Goal: Task Accomplishment & Management: Use online tool/utility

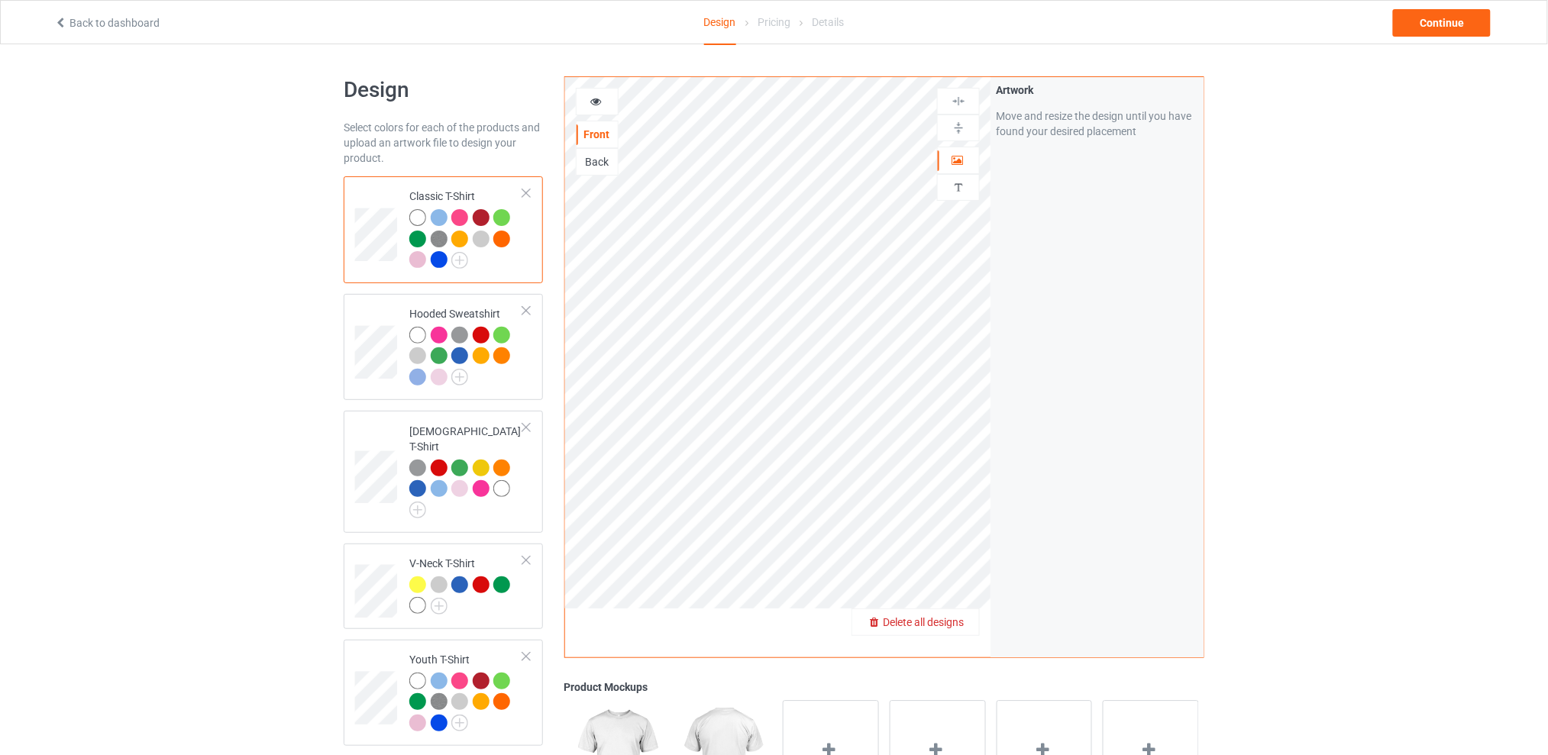
click at [952, 621] on span "Delete all designs" at bounding box center [923, 622] width 81 height 12
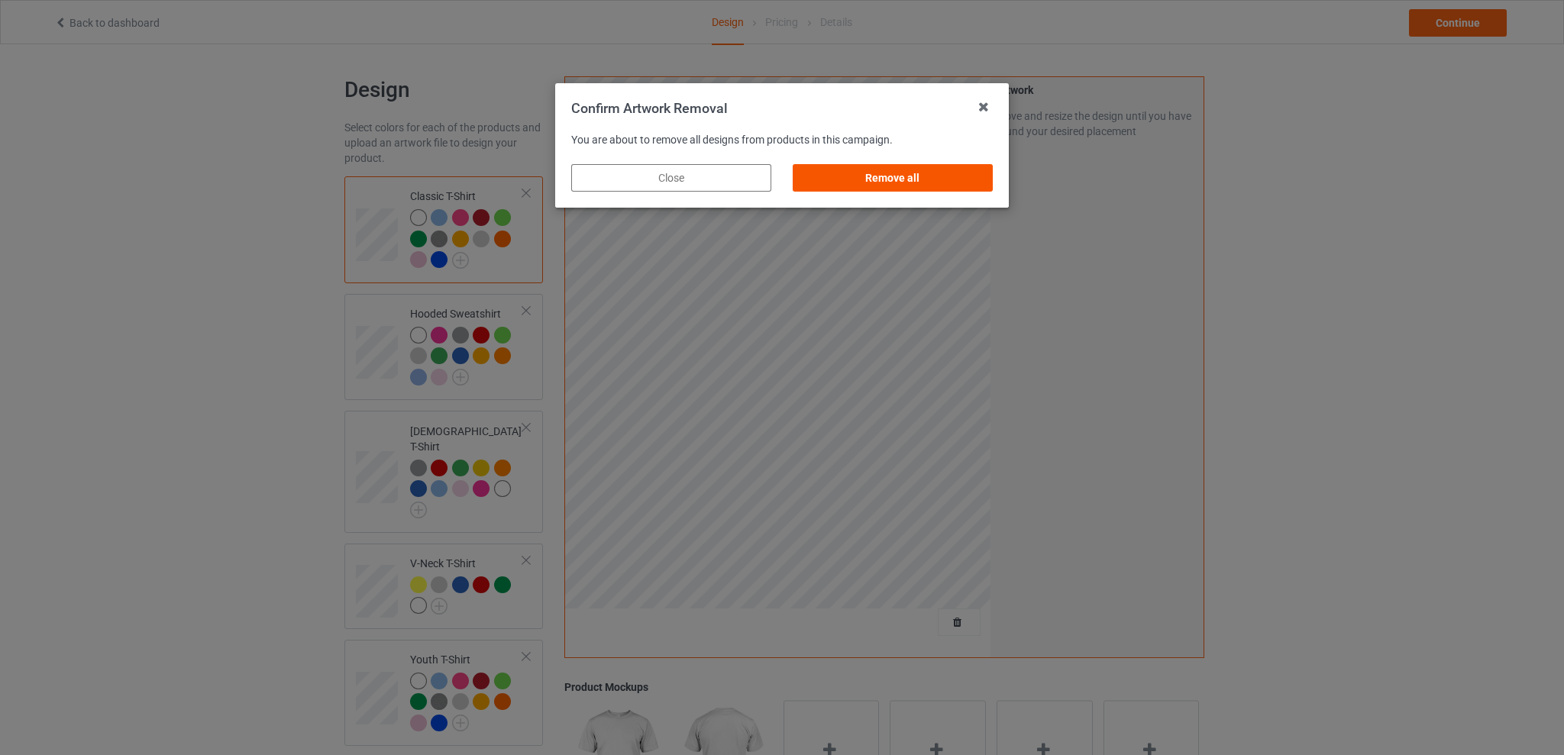
click at [881, 176] on div "Remove all" at bounding box center [893, 177] width 200 height 27
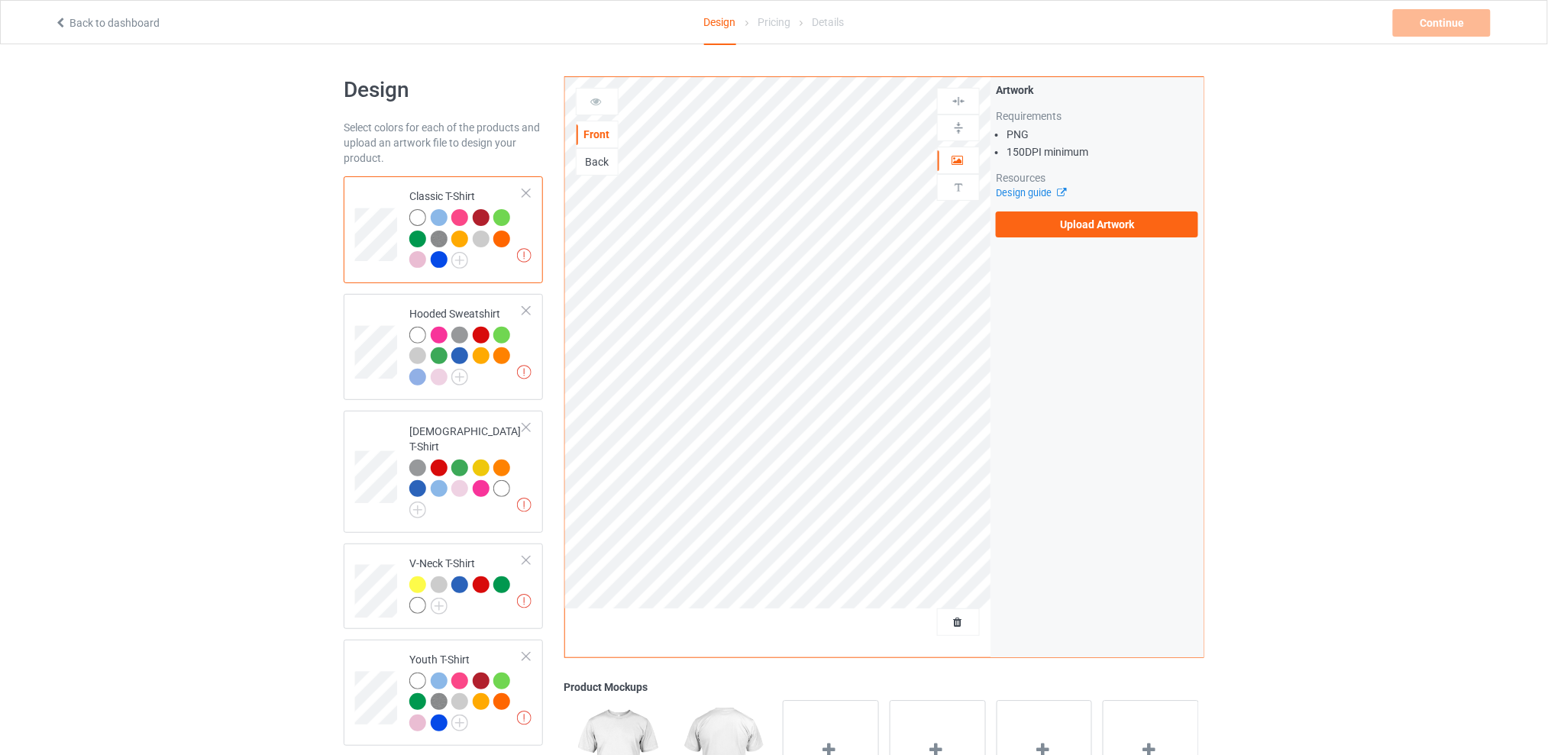
click at [602, 154] on div "Back" at bounding box center [597, 161] width 41 height 15
click at [1059, 227] on label "Upload Artwork" at bounding box center [1097, 225] width 202 height 26
click at [0, 0] on input "Upload Artwork" at bounding box center [0, 0] width 0 height 0
click at [1059, 224] on label "Upload Artwork" at bounding box center [1097, 225] width 202 height 26
click at [0, 0] on input "Upload Artwork" at bounding box center [0, 0] width 0 height 0
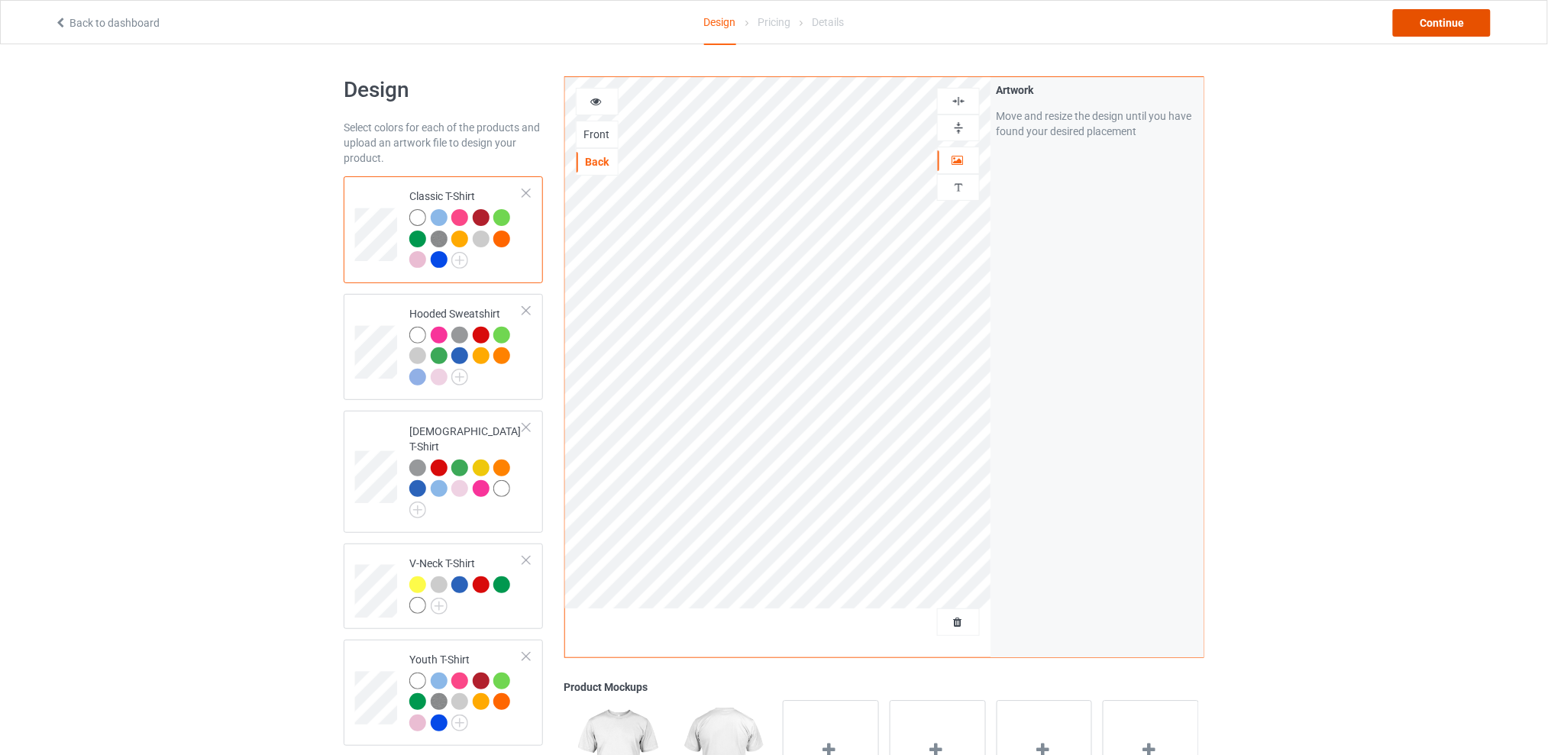
click at [1410, 19] on div "Continue" at bounding box center [1442, 22] width 98 height 27
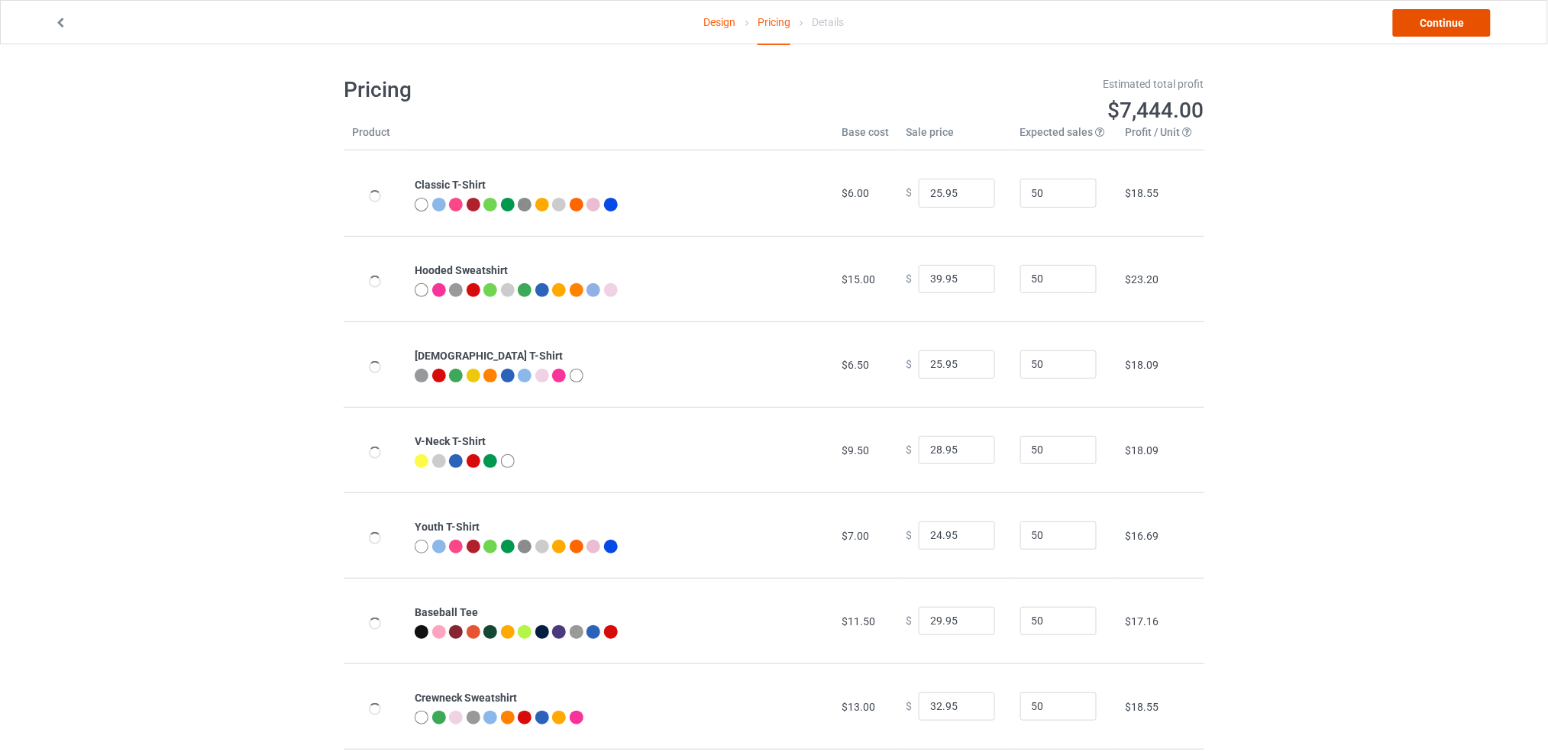
click at [1428, 21] on link "Continue" at bounding box center [1442, 22] width 98 height 27
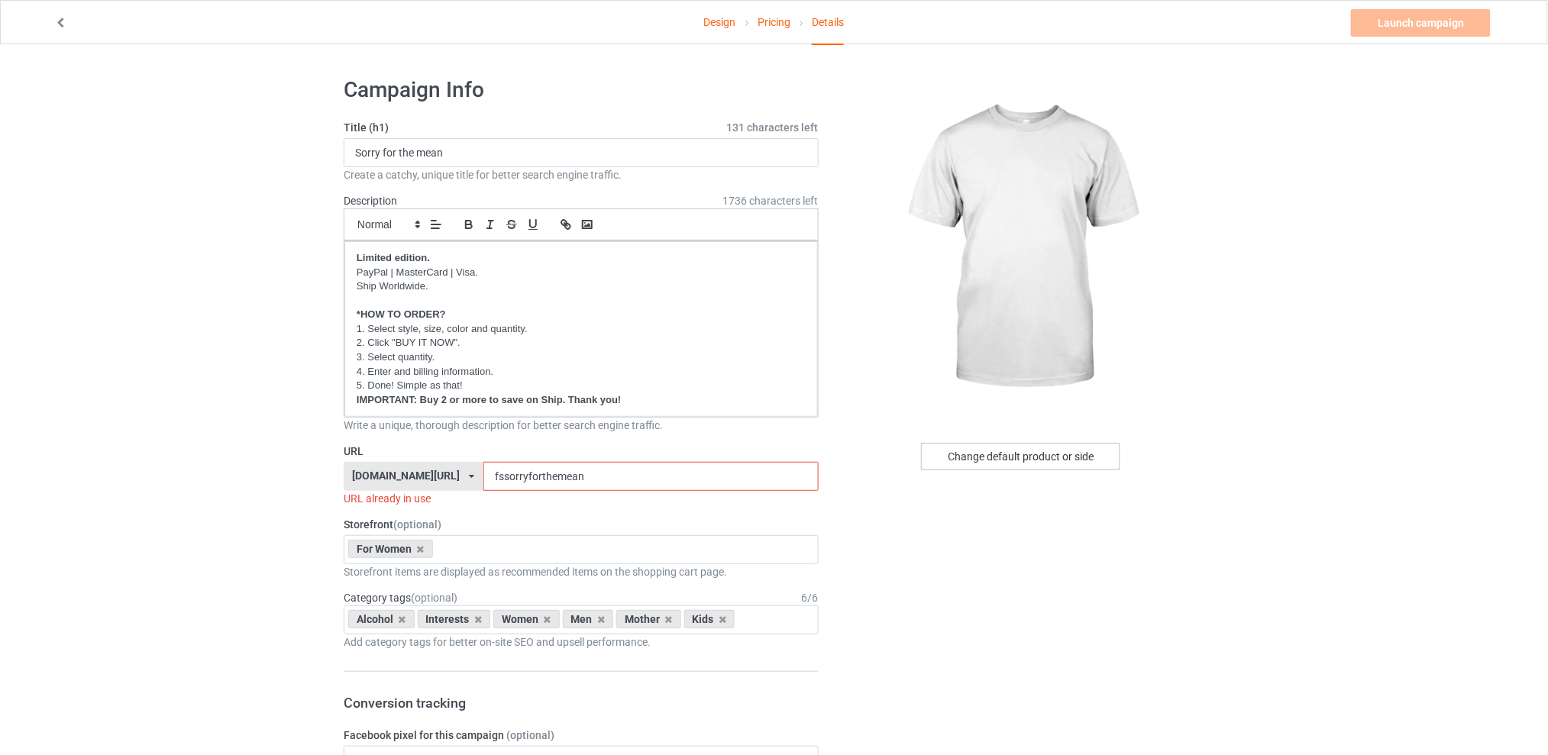
click at [949, 451] on div "Change default product or side" at bounding box center [1020, 456] width 199 height 27
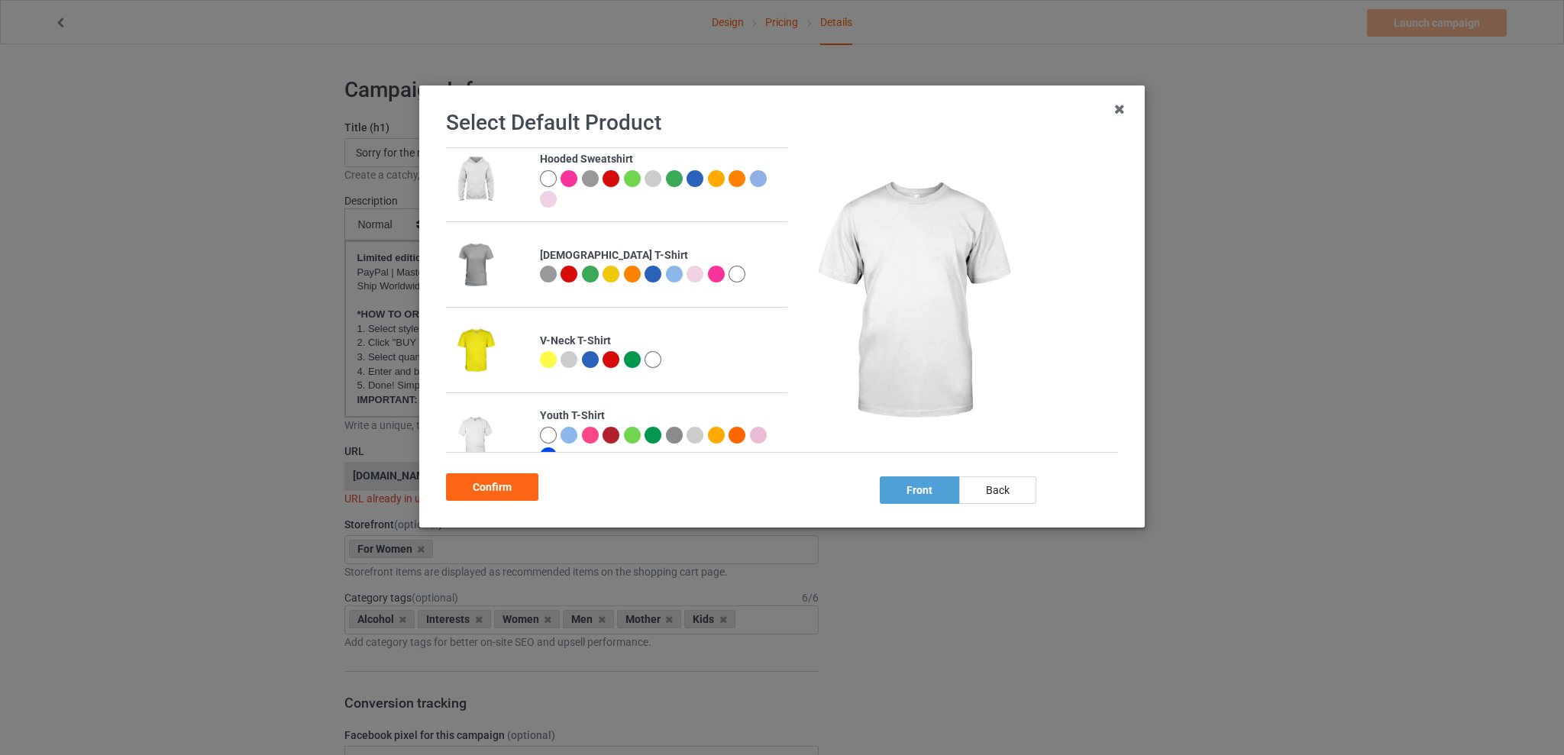
scroll to position [385, 0]
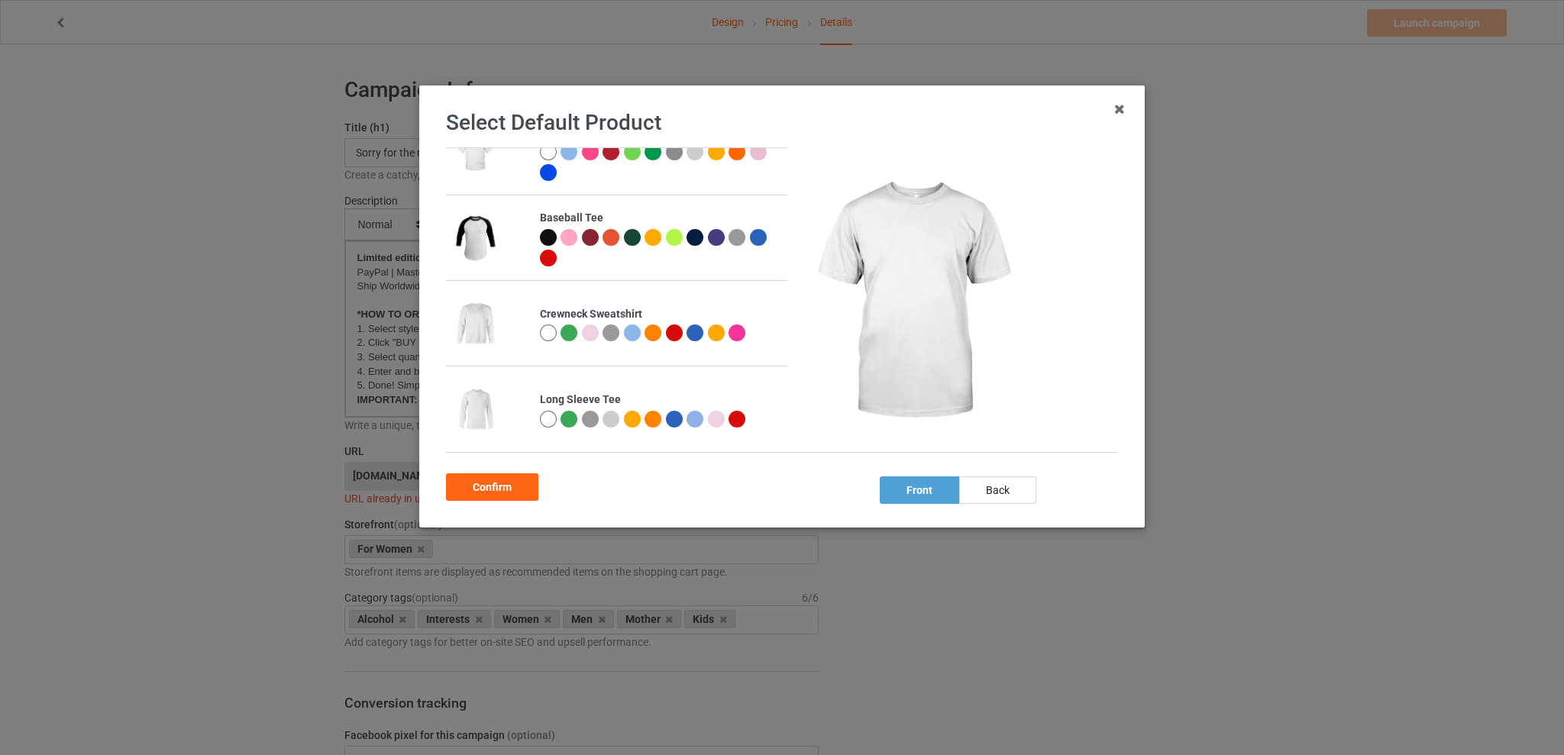
click at [729, 335] on div at bounding box center [737, 333] width 17 height 17
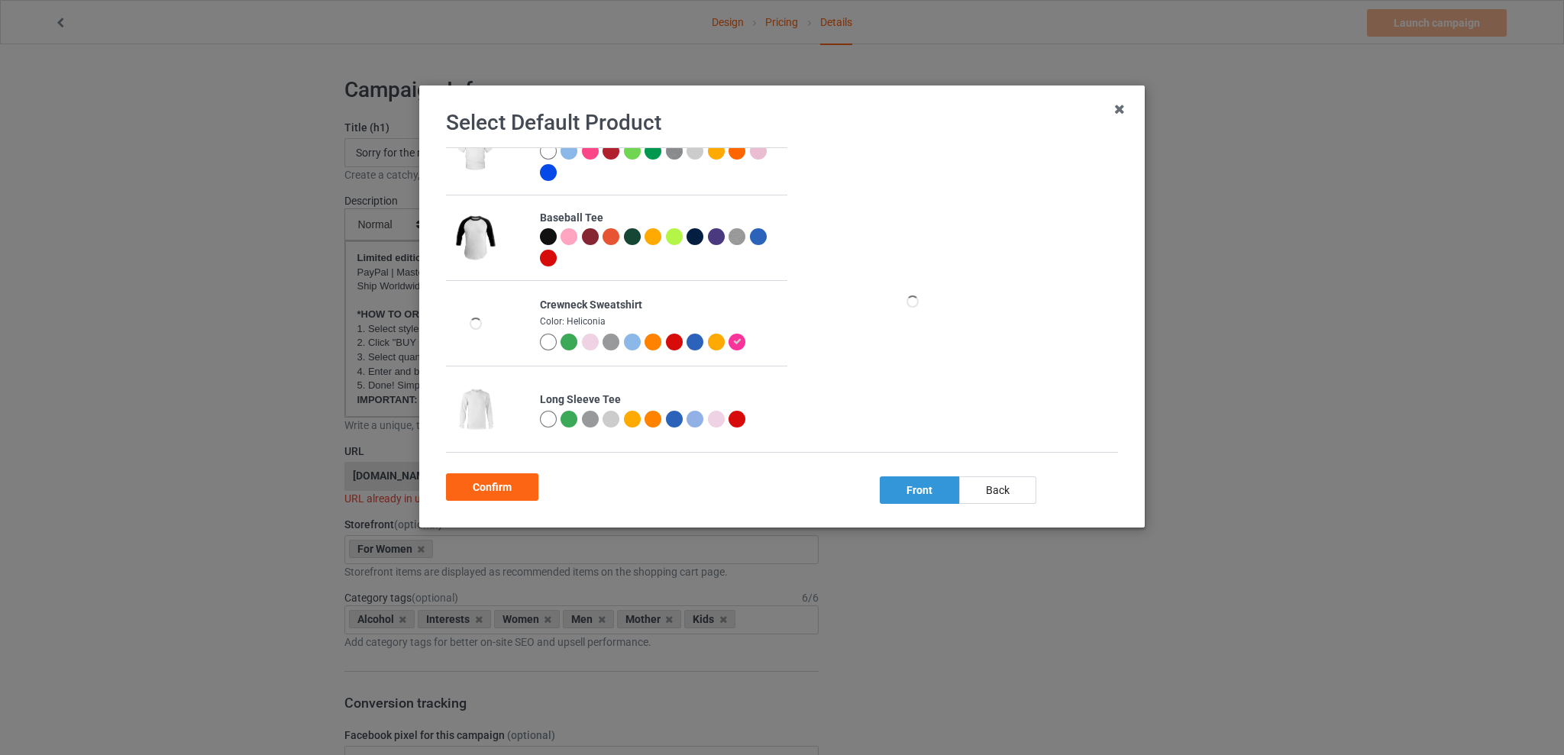
scroll to position [380, 0]
click at [1001, 488] on div "back" at bounding box center [997, 490] width 77 height 27
click at [509, 494] on div "Confirm" at bounding box center [492, 487] width 92 height 27
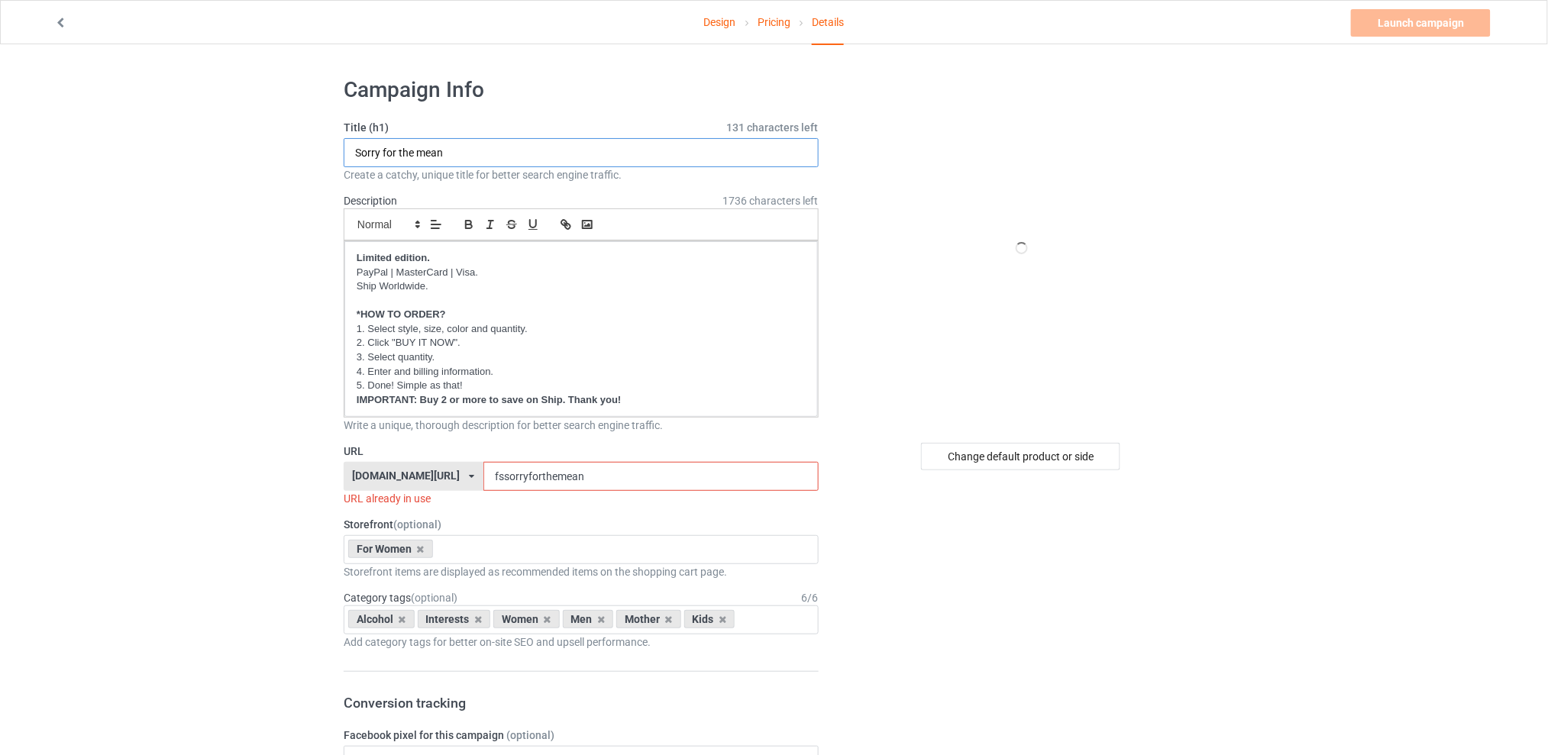
drag, startPoint x: 472, startPoint y: 154, endPoint x: 315, endPoint y: 153, distance: 157.3
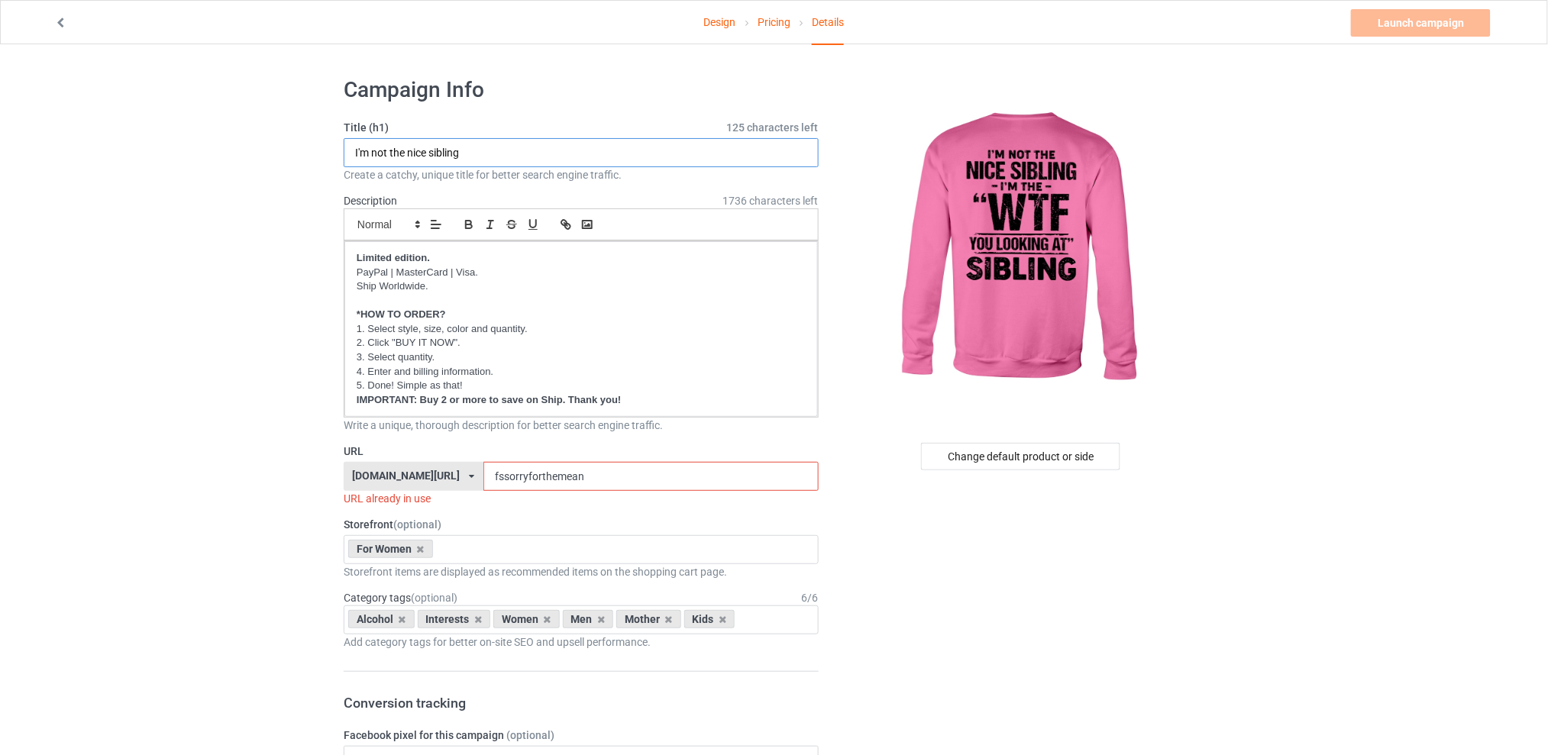
type input "I'm not the nice sibling"
drag, startPoint x: 614, startPoint y: 474, endPoint x: 483, endPoint y: 474, distance: 131.4
click at [483, 474] on div "[DOMAIN_NAME][URL] [DOMAIN_NAME][URL] [DOMAIN_NAME][URL] [DOMAIN_NAME][URL] 5d7…" at bounding box center [581, 476] width 475 height 29
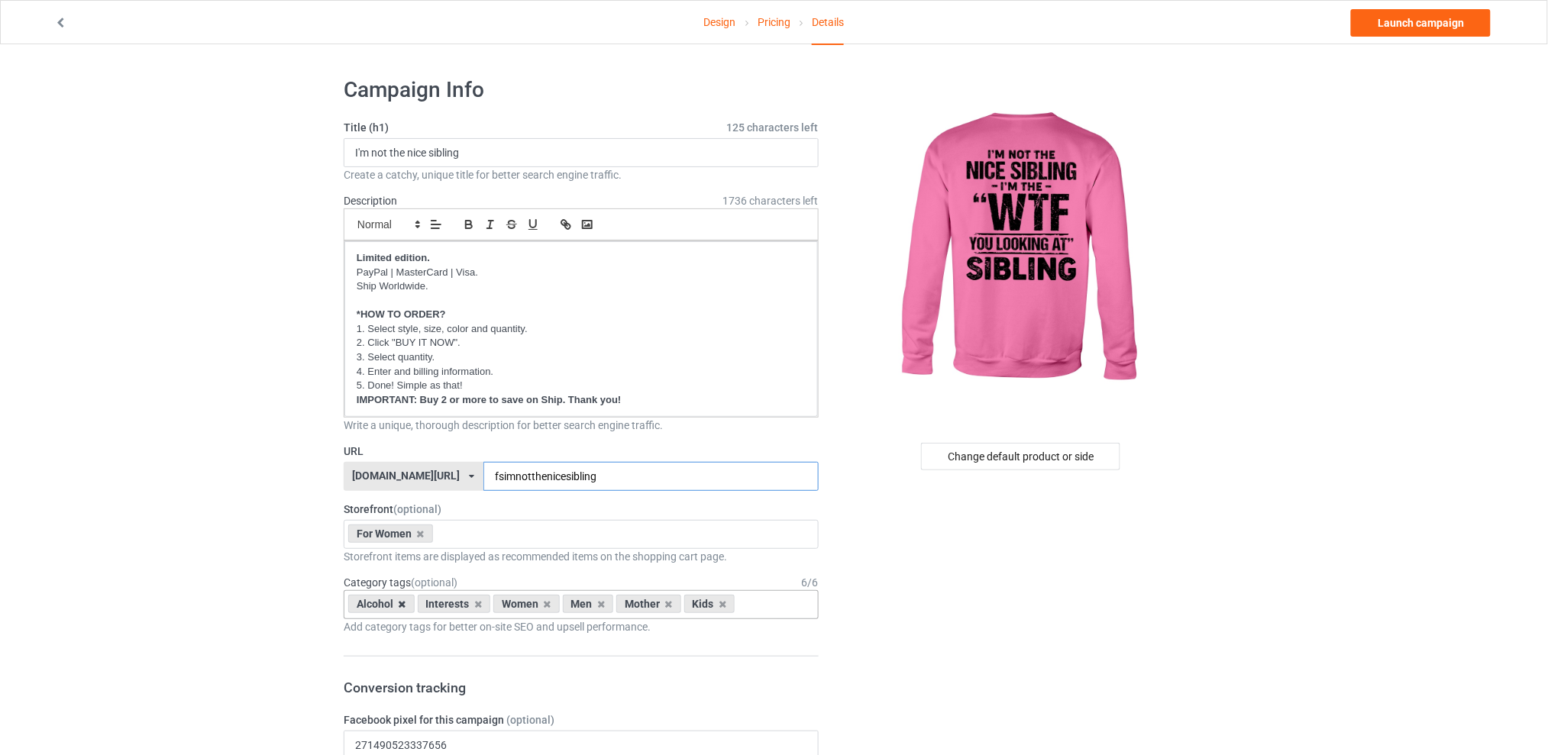
type input "fsimnotthenicesibling"
click at [399, 606] on icon at bounding box center [403, 605] width 8 height 10
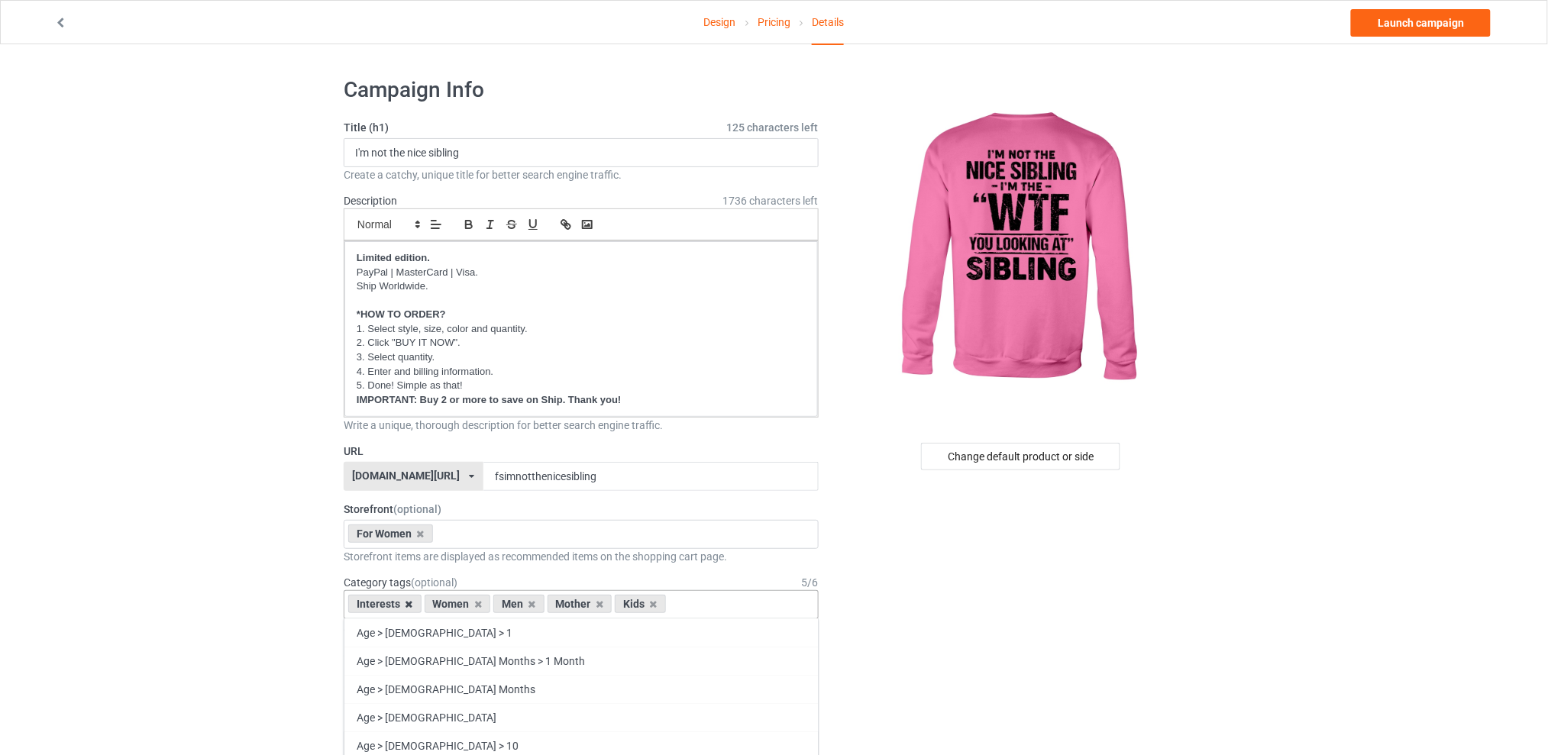
click at [411, 606] on icon at bounding box center [410, 605] width 8 height 10
click at [523, 606] on icon at bounding box center [524, 605] width 8 height 10
click at [458, 606] on icon at bounding box center [456, 605] width 8 height 10
click at [458, 607] on icon at bounding box center [456, 605] width 8 height 10
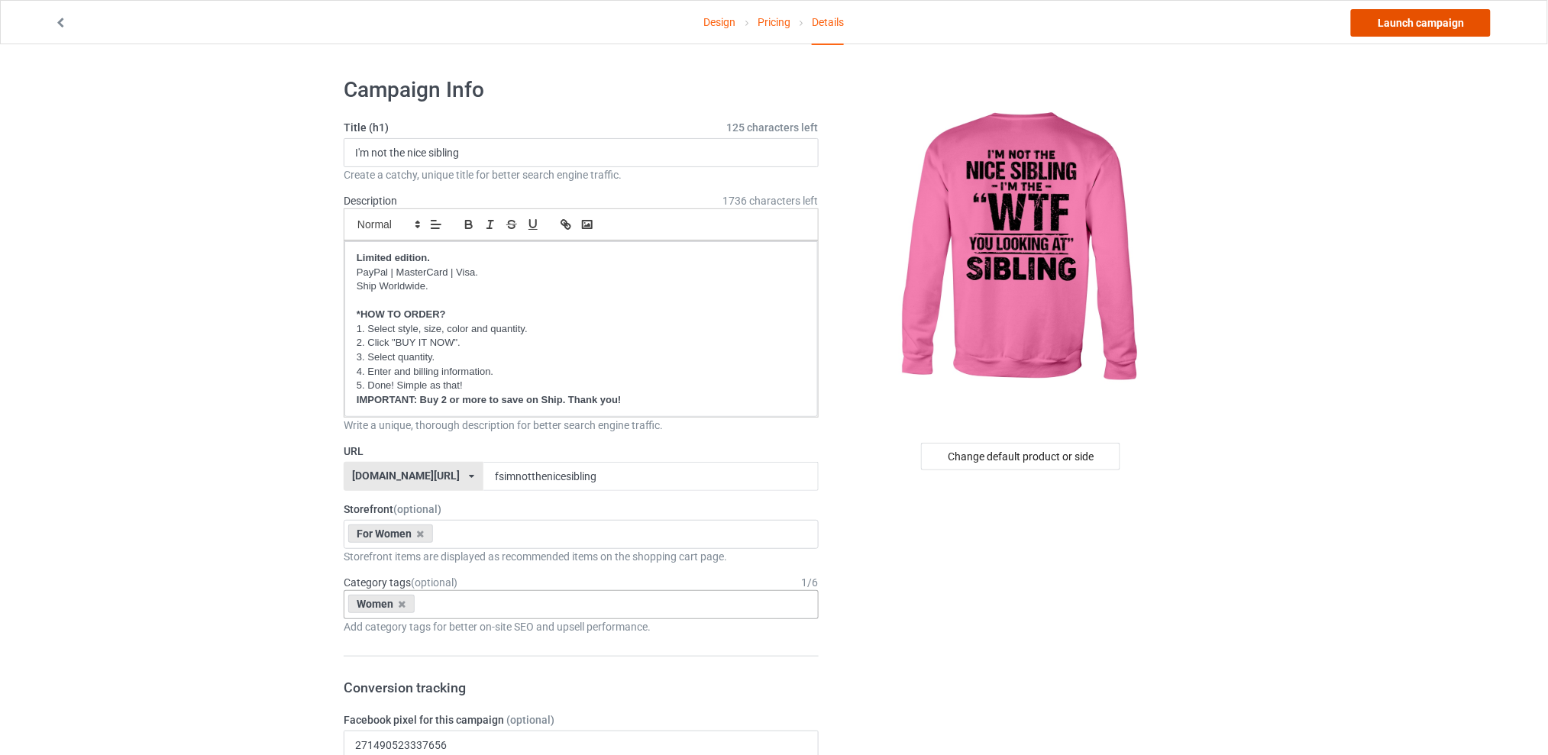
click at [1438, 29] on link "Launch campaign" at bounding box center [1421, 22] width 140 height 27
